Goal: Navigation & Orientation: Go to known website

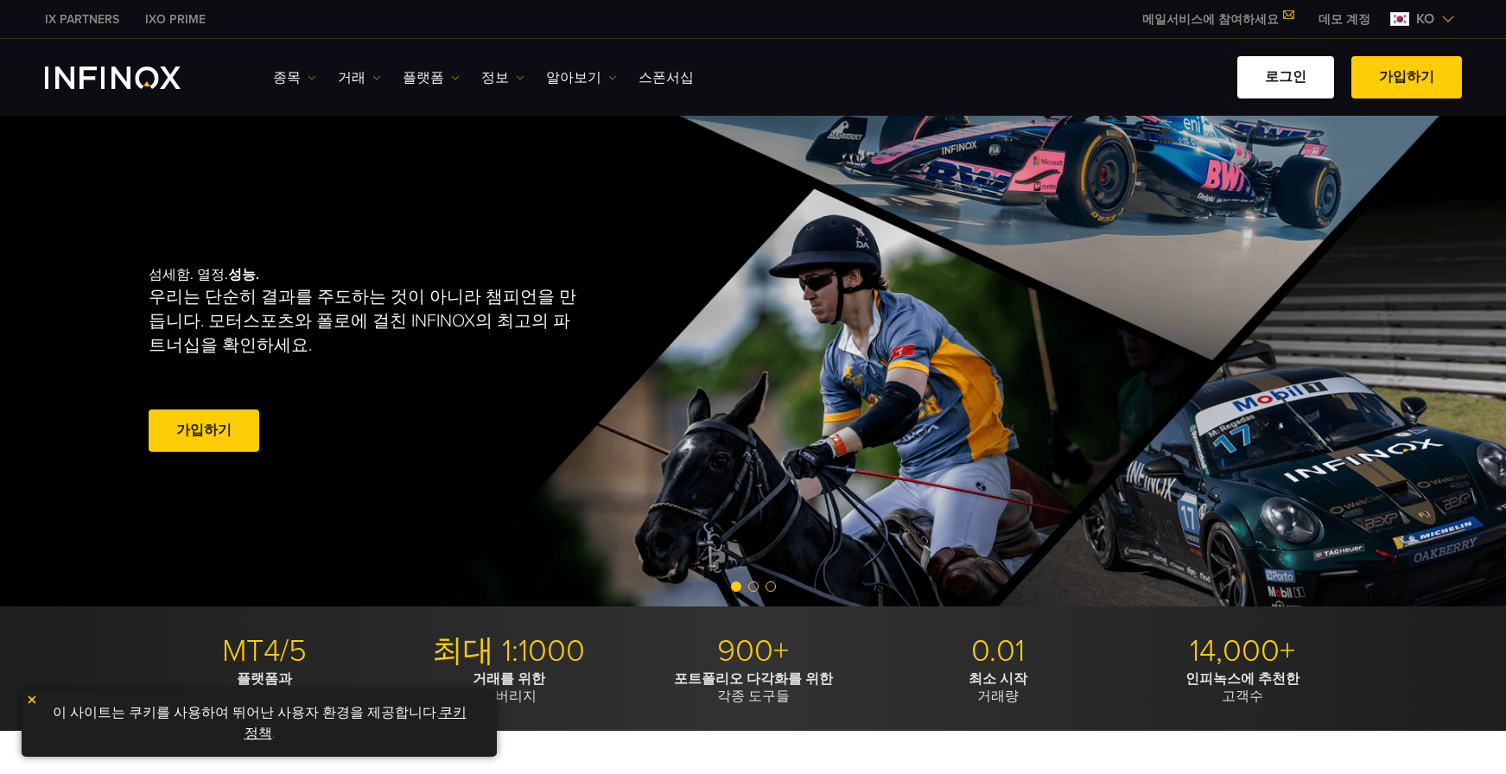
click at [1296, 74] on link "로그인" at bounding box center [1286, 77] width 97 height 42
